Goal: Use online tool/utility: Utilize a website feature to perform a specific function

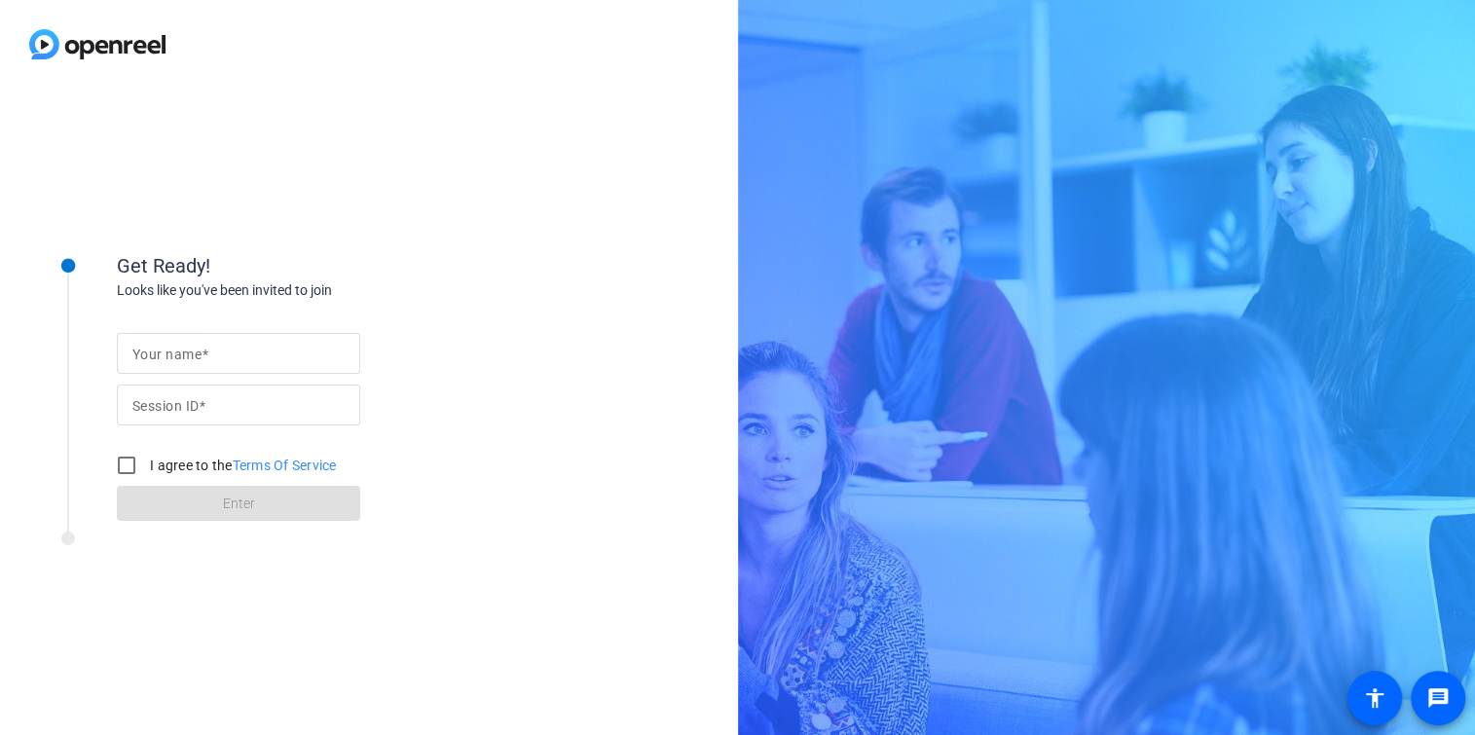
click at [205, 398] on span at bounding box center [202, 406] width 7 height 16
click at [206, 397] on input "Session ID" at bounding box center [238, 404] width 212 height 23
paste input "yEcc"
click at [132, 405] on input "yEcc" at bounding box center [238, 404] width 212 height 23
type input "yEcc"
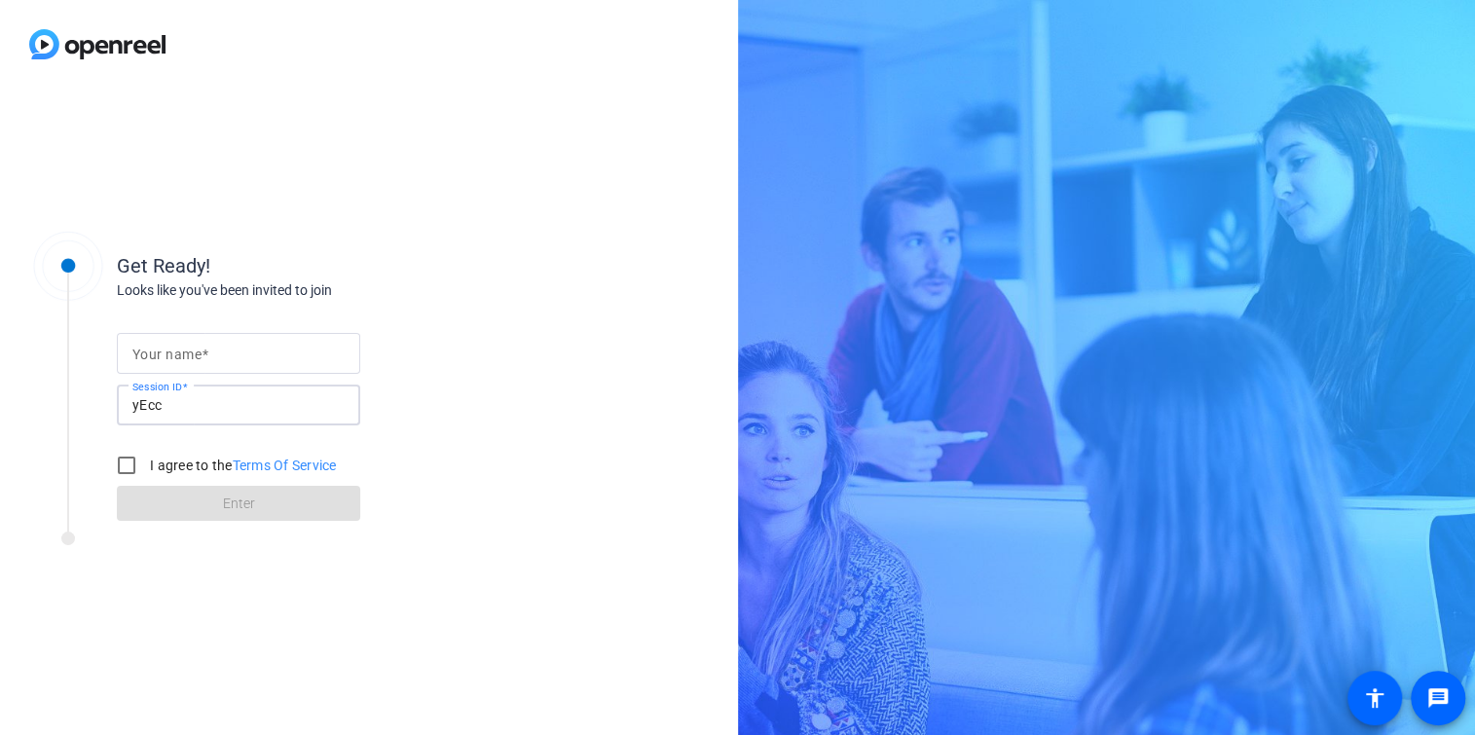
click at [273, 353] on input "Your name" at bounding box center [238, 353] width 212 height 23
type input "[PERSON_NAME]"
click at [138, 465] on input "I agree to the Terms Of Service" at bounding box center [126, 465] width 39 height 39
checkbox input "true"
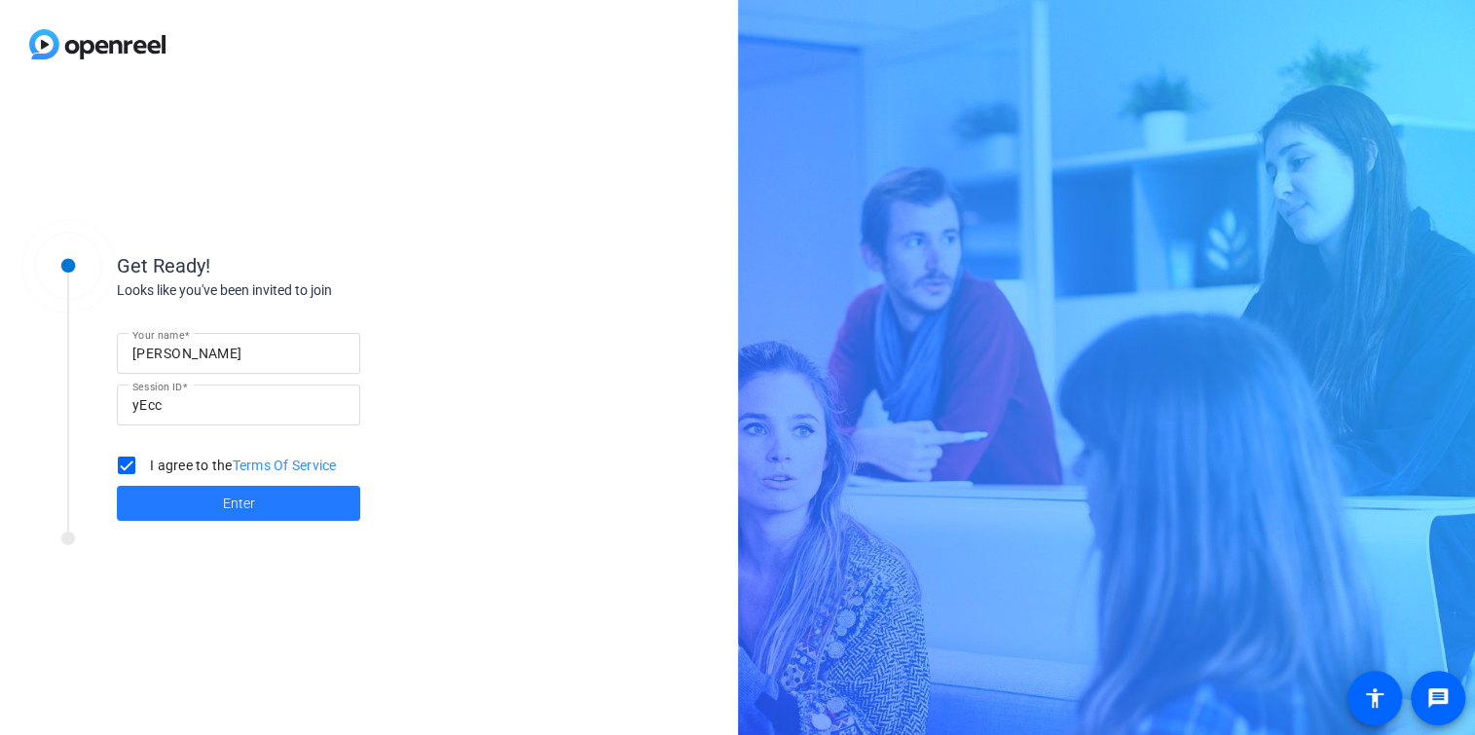
click at [181, 499] on span at bounding box center [238, 503] width 243 height 47
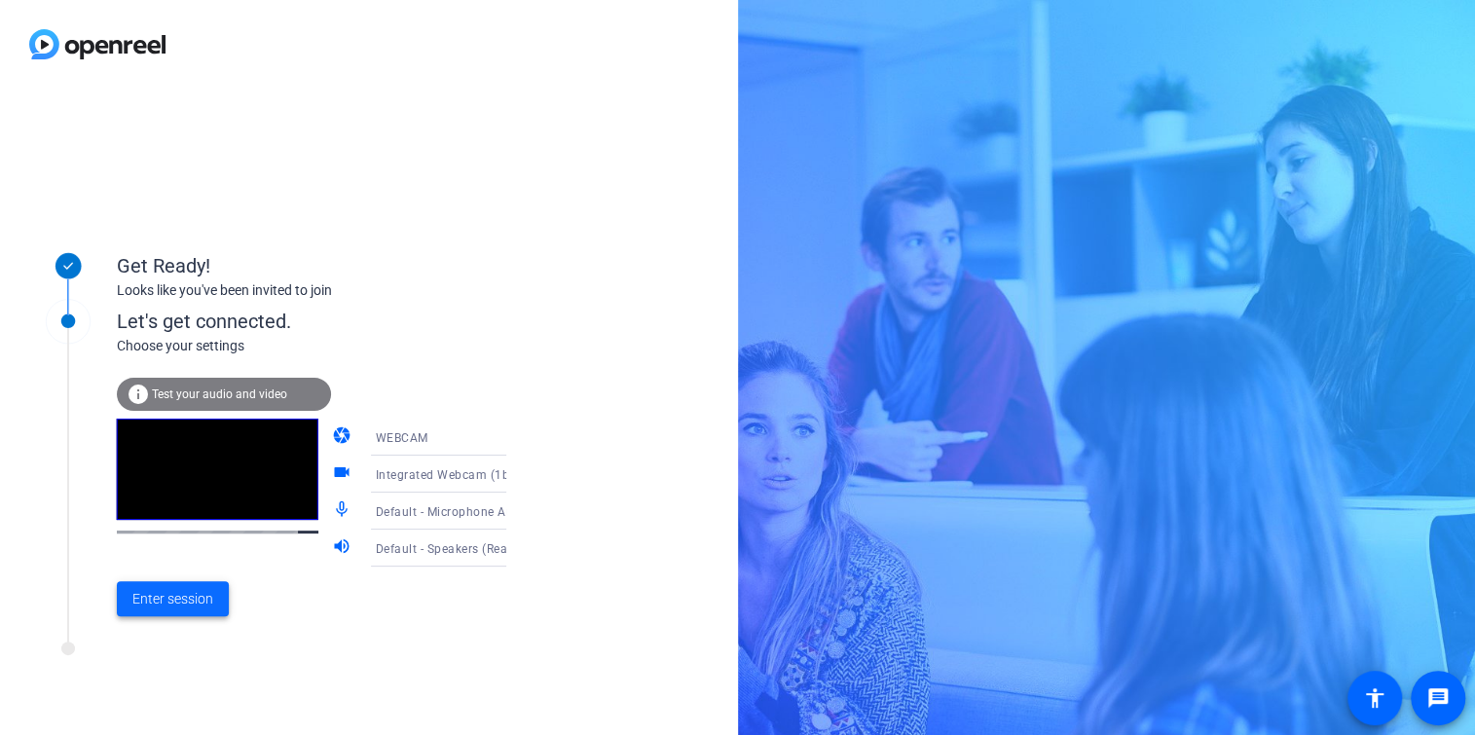
click at [179, 594] on span "Enter session" at bounding box center [172, 599] width 81 height 20
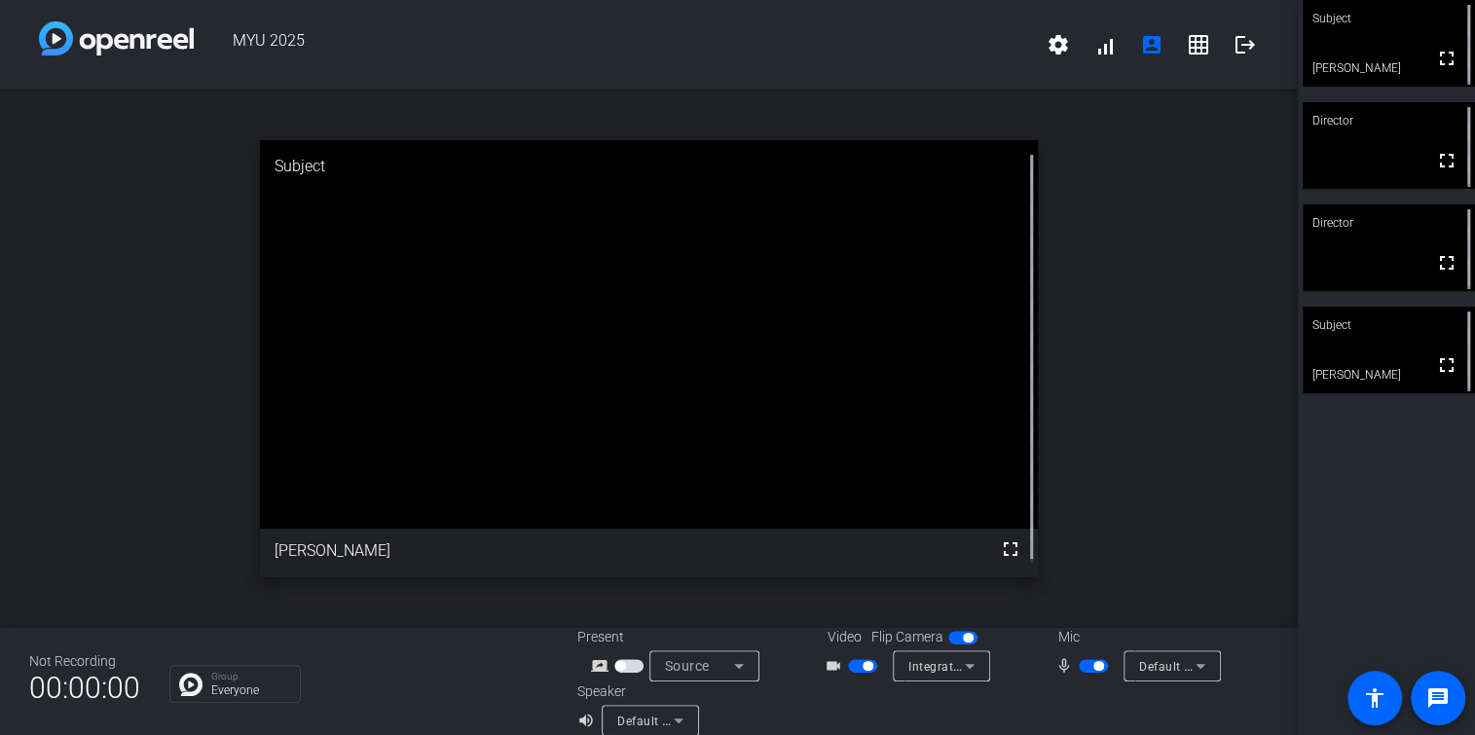
click at [1079, 663] on span "button" at bounding box center [1093, 666] width 29 height 14
click at [967, 664] on icon at bounding box center [969, 665] width 23 height 23
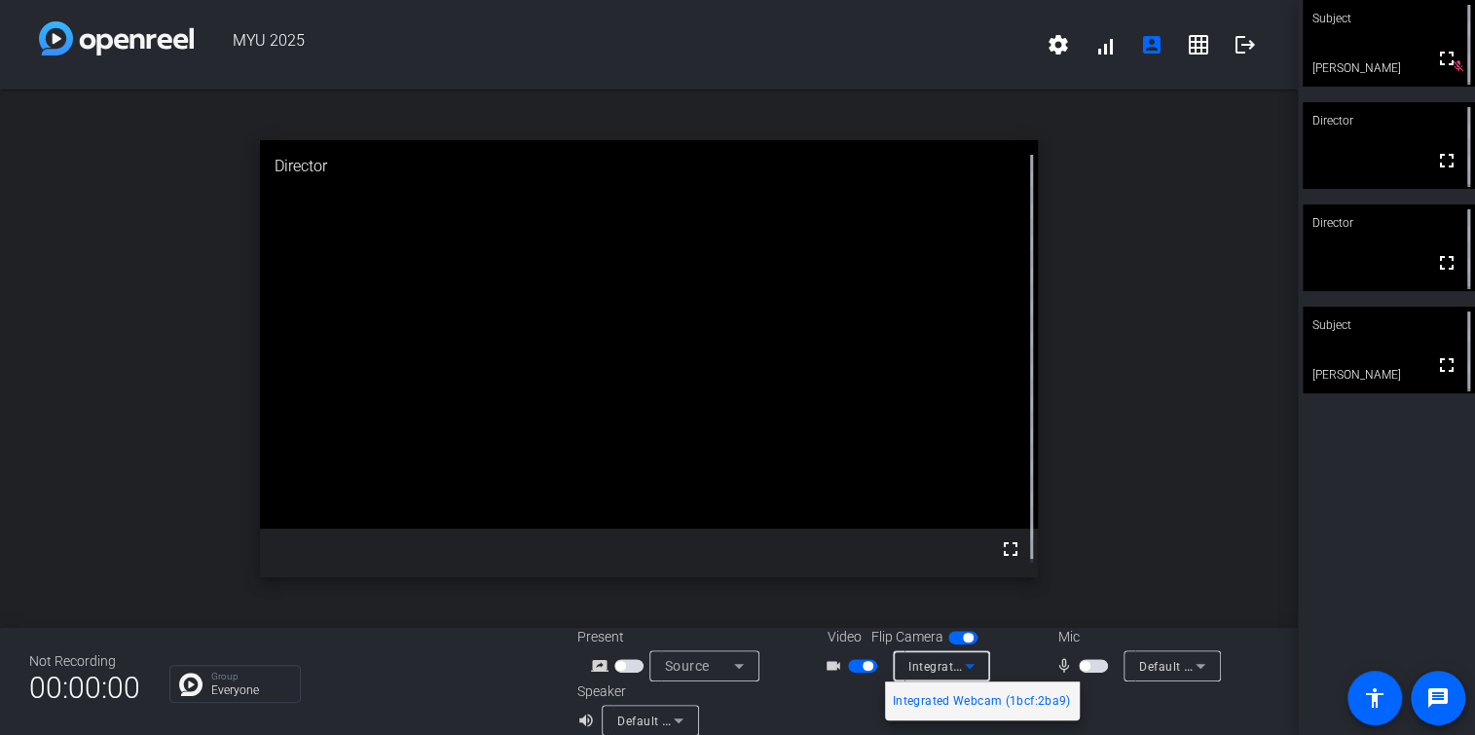
click at [1133, 723] on div at bounding box center [737, 367] width 1475 height 735
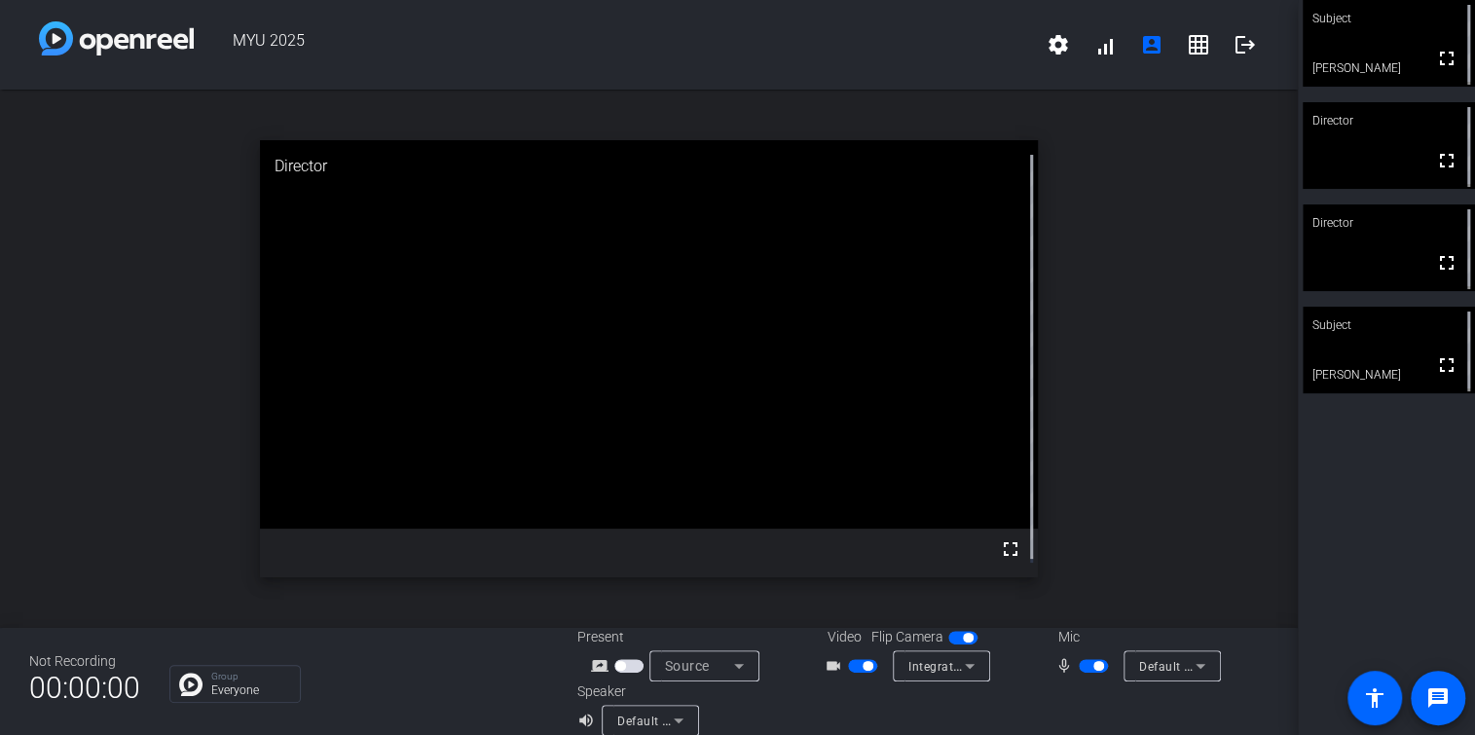
click at [1094, 666] on span "button" at bounding box center [1099, 666] width 10 height 10
click at [848, 657] on mat-slide-toggle at bounding box center [864, 665] width 33 height 20
click at [863, 667] on span "button" at bounding box center [868, 666] width 10 height 10
click at [855, 665] on span "button" at bounding box center [862, 666] width 29 height 14
click at [1079, 663] on span "button" at bounding box center [1093, 666] width 29 height 14
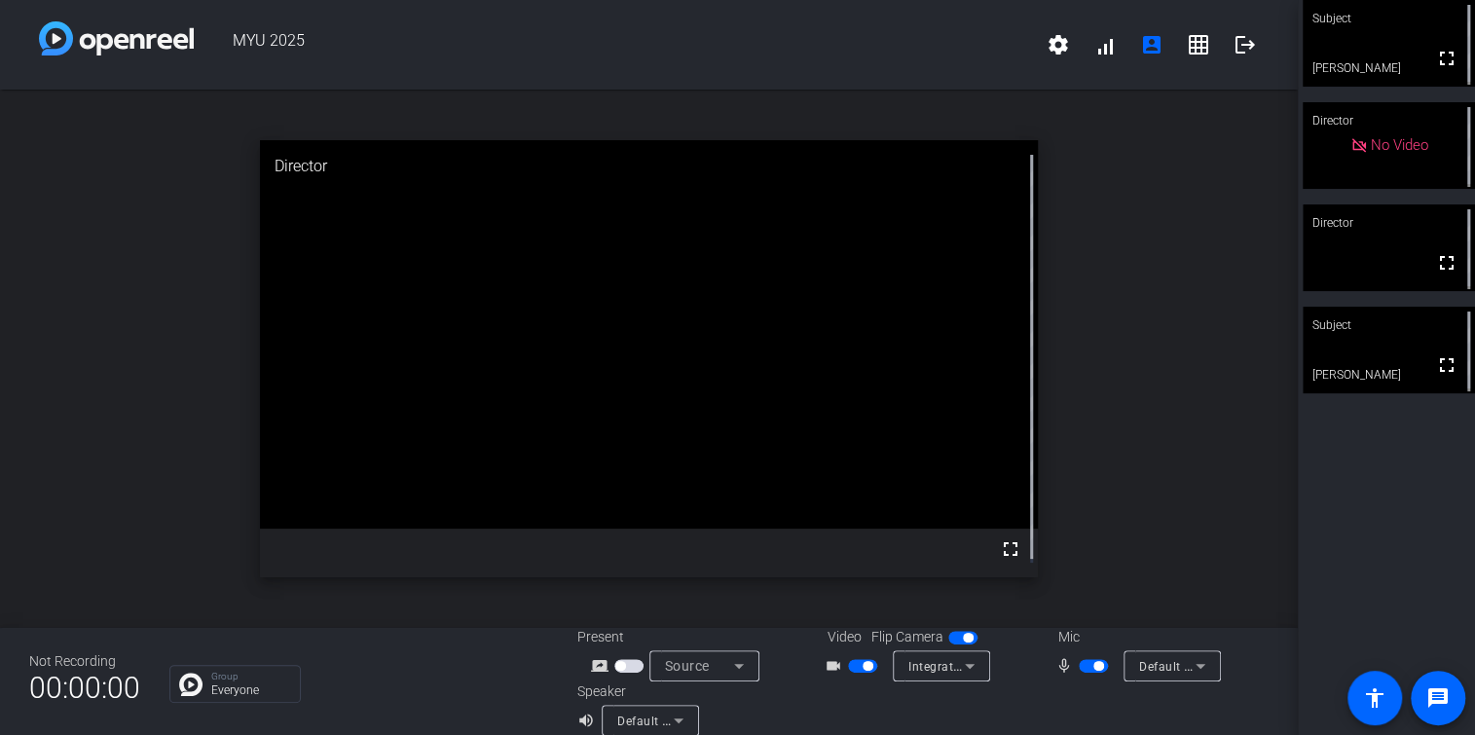
click at [1079, 664] on span "button" at bounding box center [1093, 666] width 29 height 14
click at [1080, 665] on span "button" at bounding box center [1085, 666] width 10 height 10
click at [1082, 662] on span "button" at bounding box center [1093, 666] width 29 height 14
click at [1080, 666] on span "button" at bounding box center [1085, 666] width 10 height 10
